Goal: Task Accomplishment & Management: Manage account settings

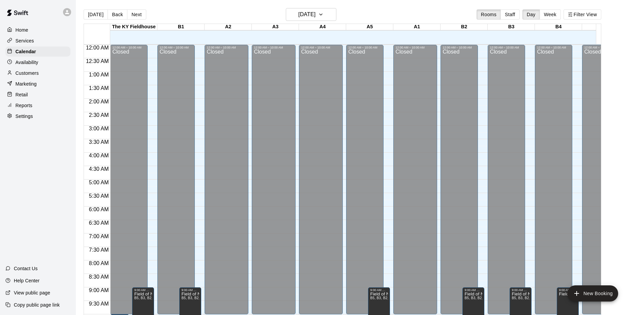
scroll to position [349, 0]
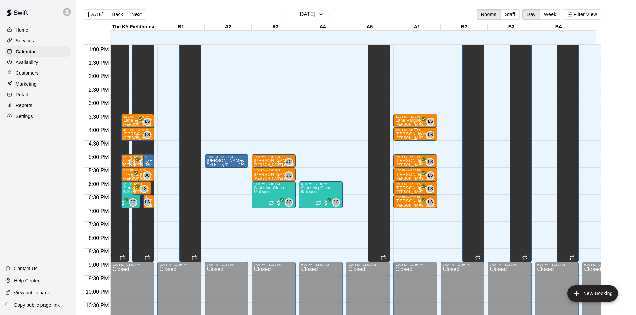
click at [419, 132] on div "LS 0" at bounding box center [426, 135] width 18 height 8
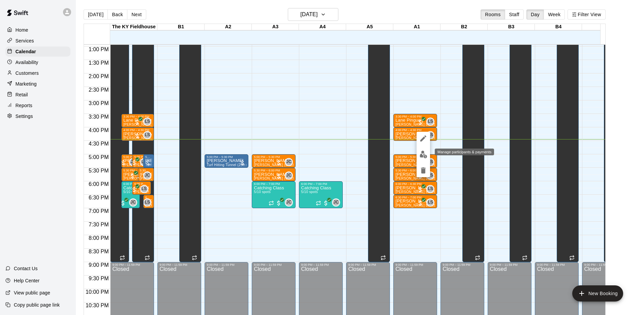
click at [421, 157] on img "edit" at bounding box center [423, 155] width 8 height 8
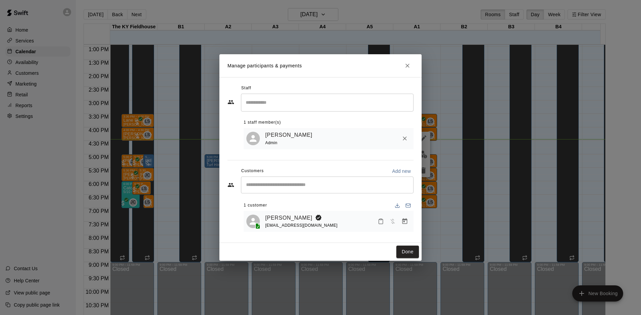
click at [403, 226] on button "Manage bookings & payment" at bounding box center [405, 221] width 12 height 12
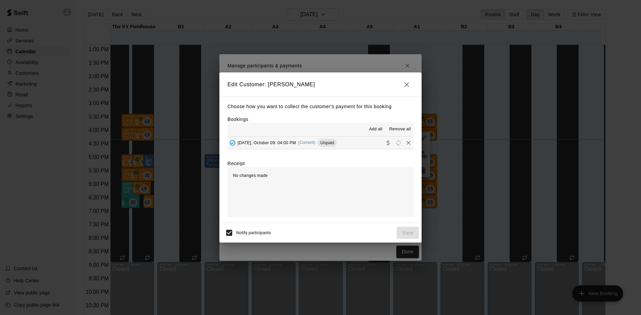
click at [323, 138] on div "[DATE], October 09: 04:00 PM (Current) Unpaid" at bounding box center [281, 143] width 109 height 10
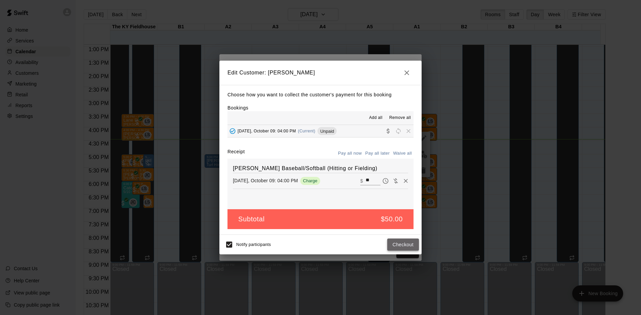
click at [407, 243] on button "Checkout" at bounding box center [403, 245] width 32 height 12
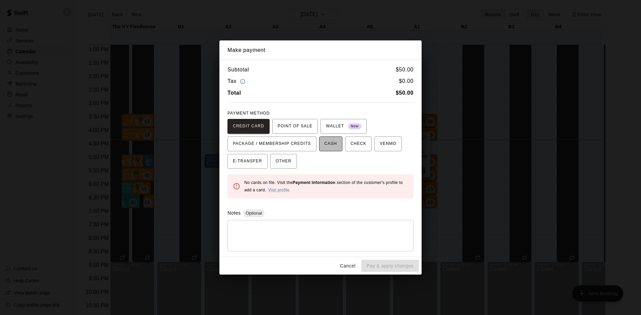
click at [332, 141] on span "CASH" at bounding box center [330, 143] width 12 height 11
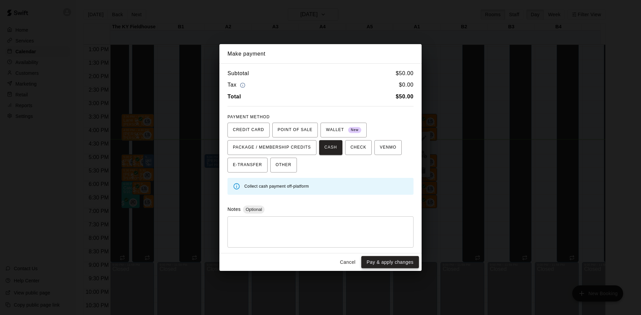
click at [392, 259] on button "Pay & apply changes" at bounding box center [390, 262] width 58 height 12
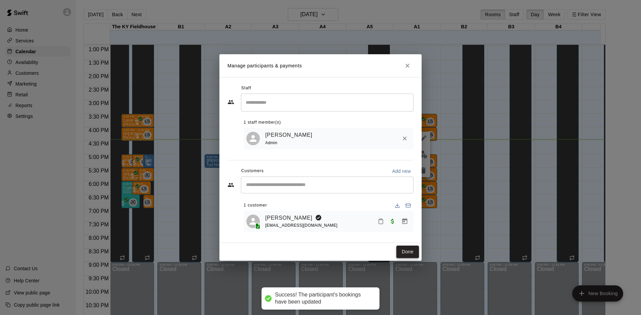
click at [403, 250] on button "Done" at bounding box center [407, 252] width 23 height 12
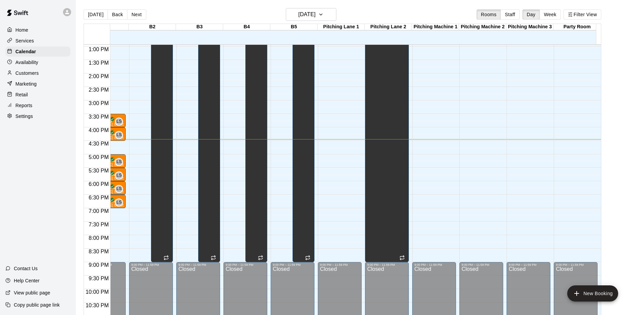
scroll to position [0, 0]
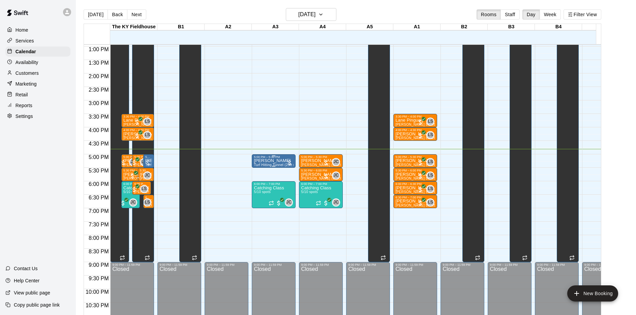
click at [284, 161] on p "[PERSON_NAME]" at bounding box center [274, 161] width 40 height 0
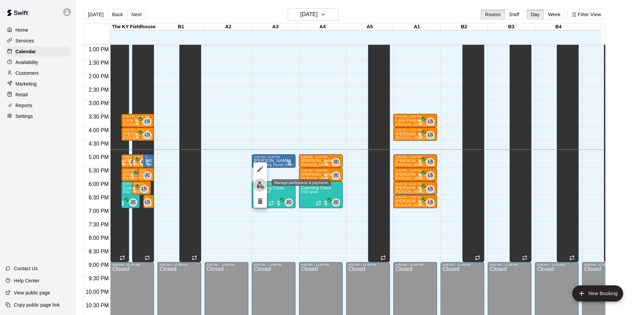
click at [257, 183] on img "edit" at bounding box center [260, 185] width 8 height 8
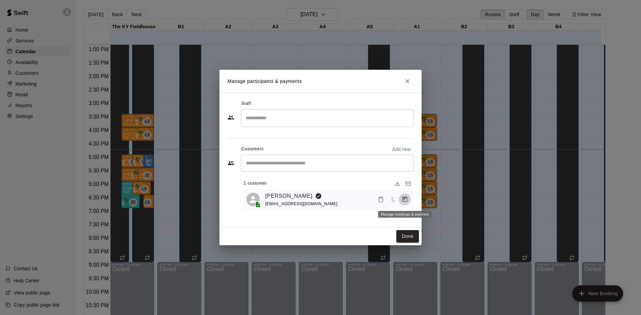
click at [405, 203] on icon "Manage bookings & payment" at bounding box center [404, 199] width 7 height 7
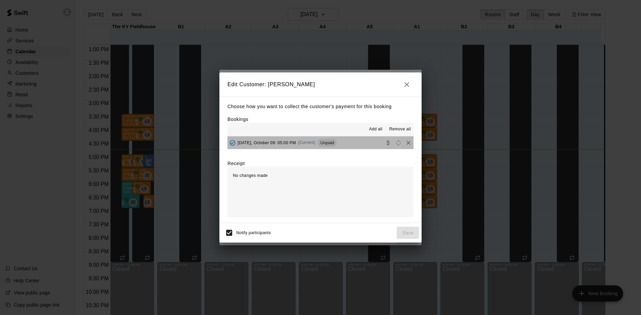
click at [332, 146] on div "Unpaid" at bounding box center [326, 143] width 19 height 8
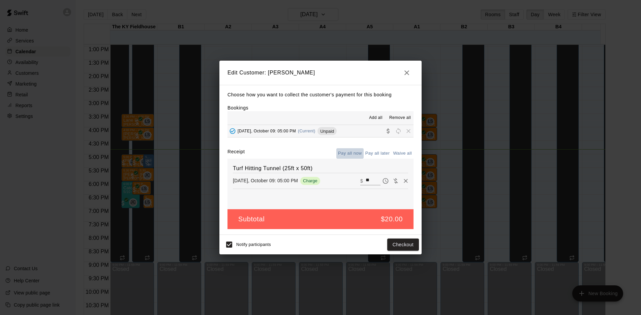
click at [354, 151] on button "Pay all now" at bounding box center [349, 153] width 27 height 10
click at [402, 240] on button "Checkout" at bounding box center [403, 245] width 32 height 12
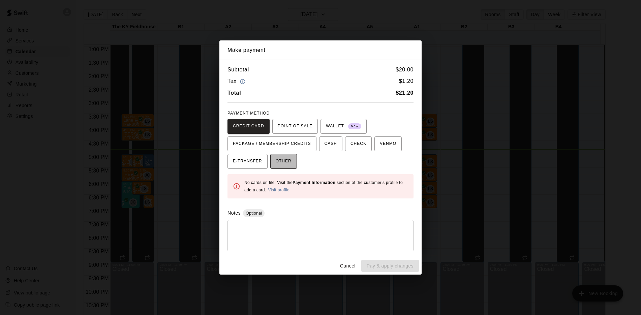
click at [284, 166] on span "OTHER" at bounding box center [284, 161] width 16 height 11
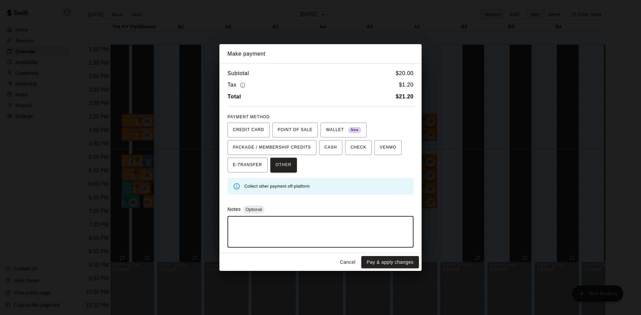
click at [280, 228] on textarea at bounding box center [320, 232] width 177 height 20
type textarea "**********"
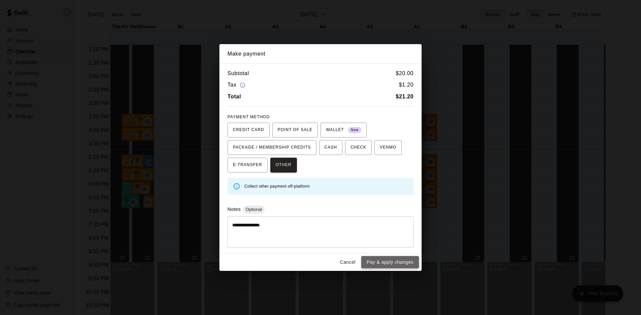
click at [404, 263] on button "Pay & apply changes" at bounding box center [390, 262] width 58 height 12
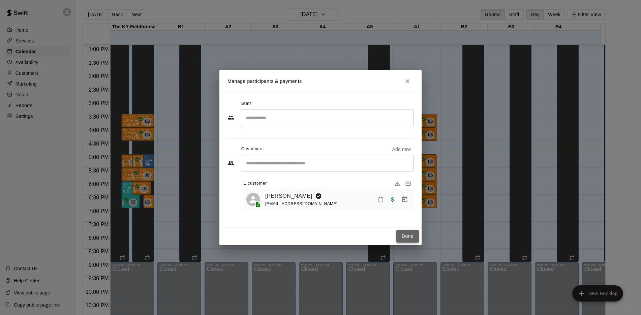
click at [407, 232] on button "Done" at bounding box center [407, 236] width 23 height 12
